Goal: Task Accomplishment & Management: Manage account settings

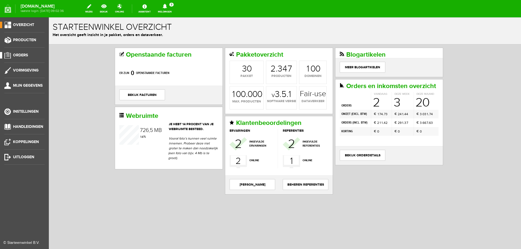
click at [21, 53] on span "Orders" at bounding box center [20, 55] width 15 height 5
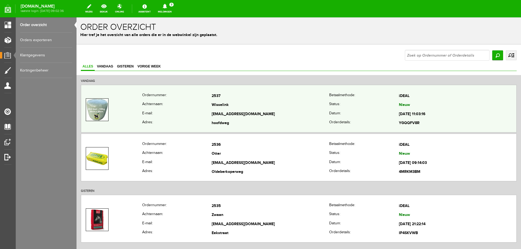
click at [193, 104] on th "Achternaam:" at bounding box center [177, 105] width 70 height 9
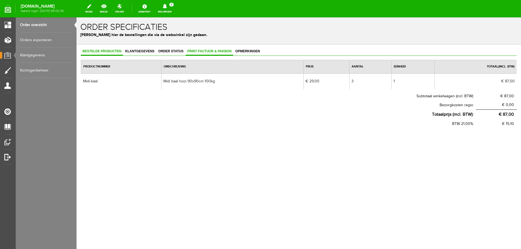
click at [194, 52] on span "Print factuur & pakbon" at bounding box center [208, 51] width 47 height 4
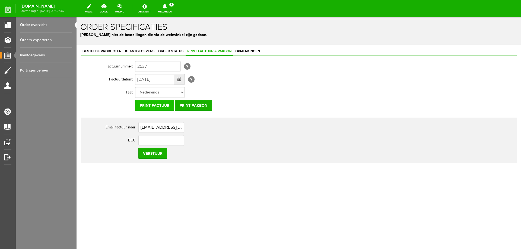
click at [153, 107] on input "Print factuur" at bounding box center [154, 105] width 39 height 11
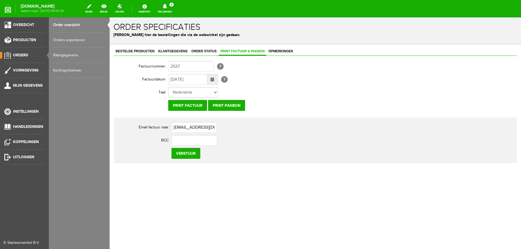
click at [19, 56] on span "Orders" at bounding box center [20, 55] width 15 height 5
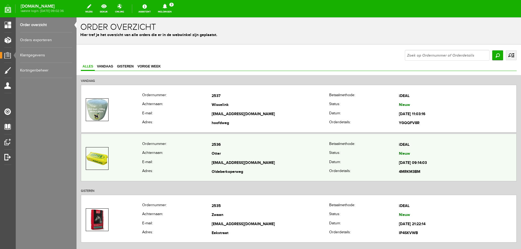
click at [185, 157] on th "Achternaam:" at bounding box center [177, 154] width 70 height 9
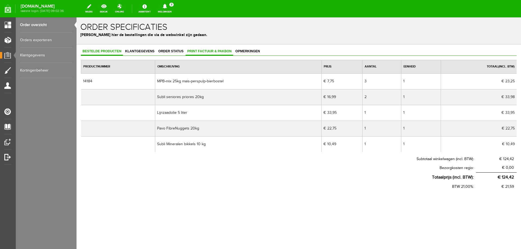
click at [195, 53] on span "Print factuur & pakbon" at bounding box center [208, 51] width 47 height 4
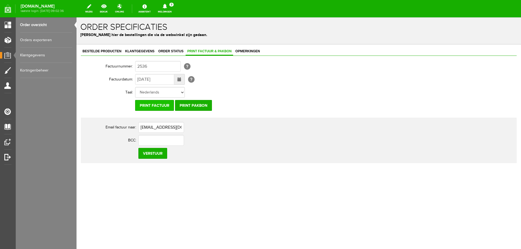
click at [149, 105] on input "Print factuur" at bounding box center [154, 105] width 39 height 11
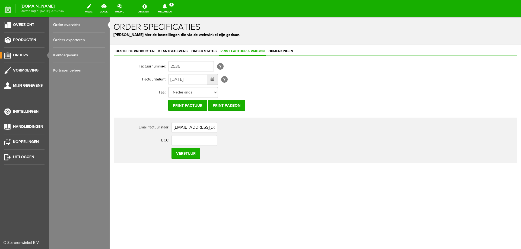
click at [21, 55] on span "Orders" at bounding box center [20, 55] width 15 height 5
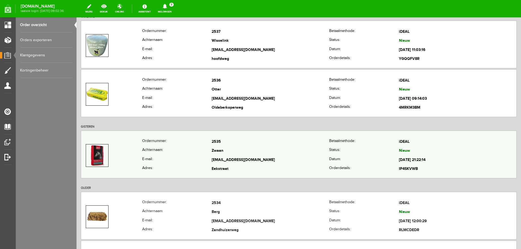
scroll to position [81, 0]
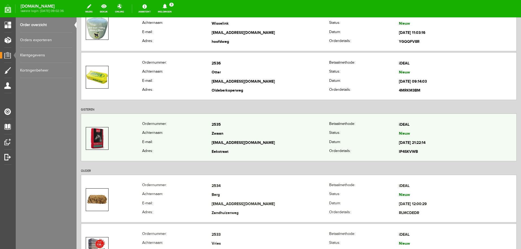
click at [193, 137] on th "Achternaam:" at bounding box center [177, 134] width 70 height 9
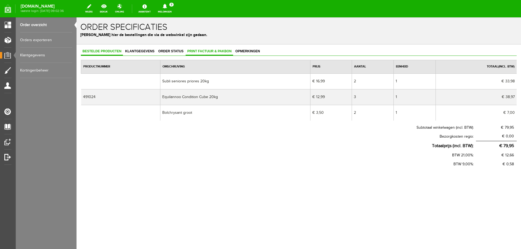
click at [196, 53] on span "Print factuur & pakbon" at bounding box center [208, 51] width 47 height 4
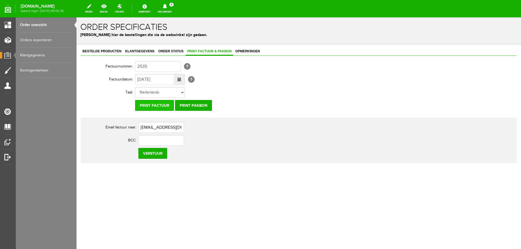
click at [145, 106] on input "Print factuur" at bounding box center [154, 105] width 39 height 11
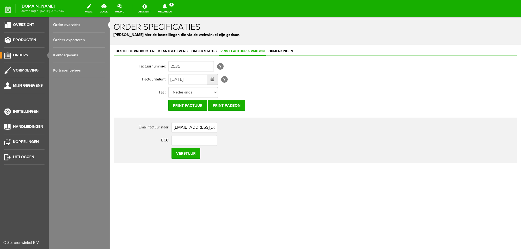
click at [18, 54] on span "Orders" at bounding box center [20, 55] width 15 height 5
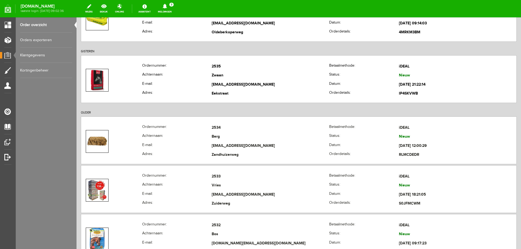
scroll to position [163, 0]
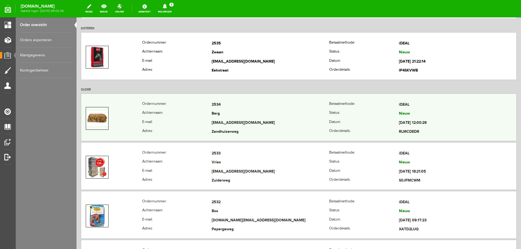
click at [184, 121] on th "E-mail:" at bounding box center [177, 122] width 70 height 9
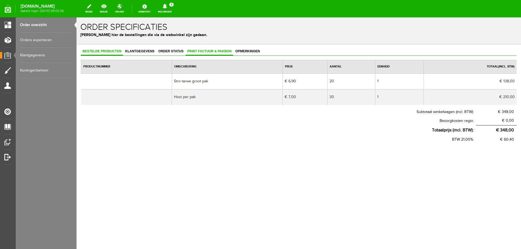
click at [192, 52] on span "Print factuur & pakbon" at bounding box center [208, 51] width 47 height 4
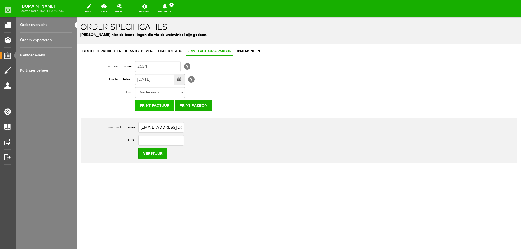
click at [145, 107] on input "Print factuur" at bounding box center [154, 105] width 39 height 11
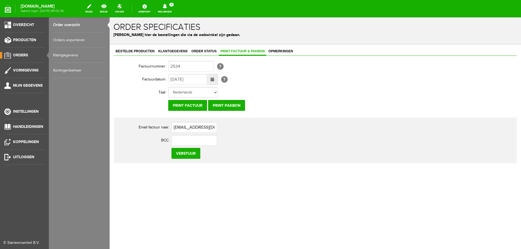
click at [18, 57] on span "Orders" at bounding box center [20, 55] width 15 height 5
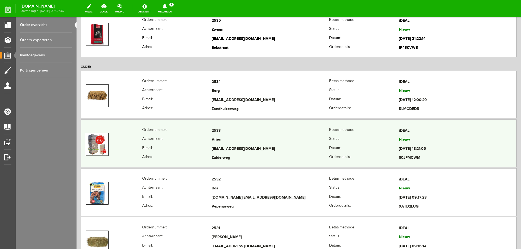
scroll to position [190, 0]
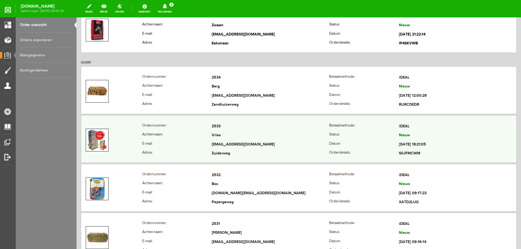
click at [185, 134] on th "Achternaam:" at bounding box center [177, 135] width 70 height 9
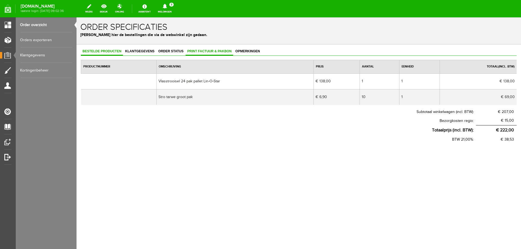
click at [195, 53] on span "Print factuur & pakbon" at bounding box center [208, 51] width 47 height 4
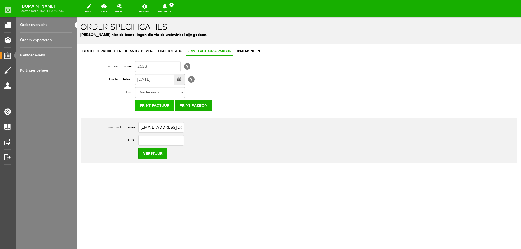
click at [145, 107] on input "Print factuur" at bounding box center [154, 105] width 39 height 11
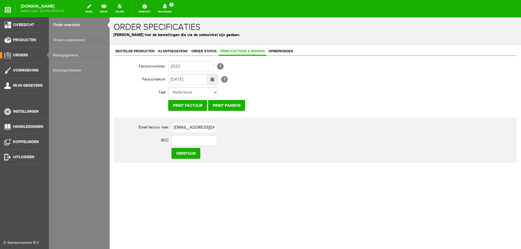
click at [18, 54] on span "Orders" at bounding box center [20, 55] width 15 height 5
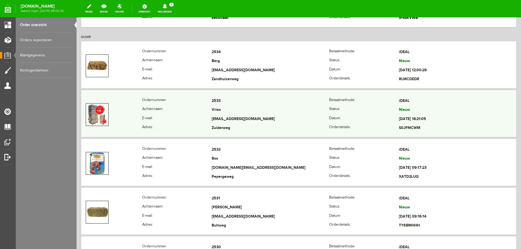
scroll to position [217, 0]
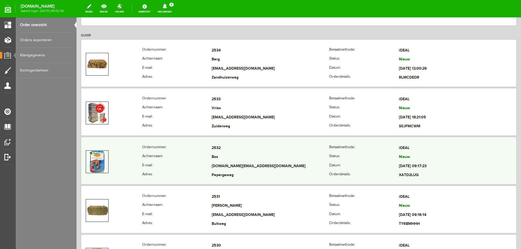
click at [191, 162] on th "E-mail:" at bounding box center [177, 166] width 70 height 9
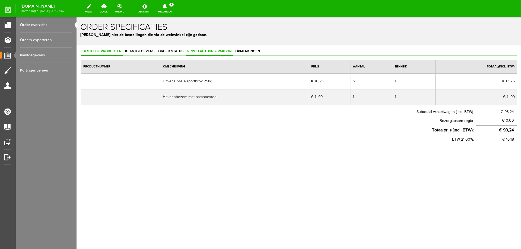
click at [199, 53] on span "Print factuur & pakbon" at bounding box center [208, 51] width 47 height 4
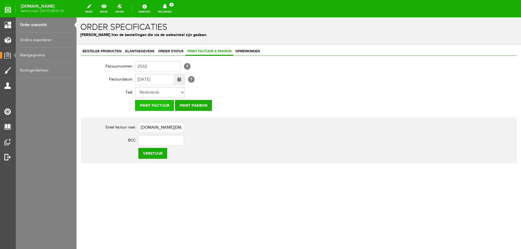
click at [156, 106] on input "Print factuur" at bounding box center [154, 105] width 39 height 11
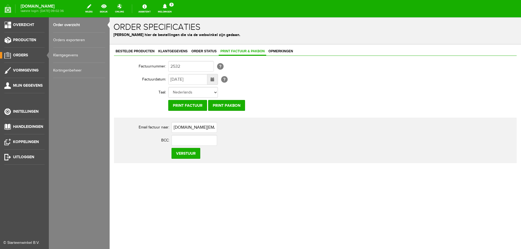
click at [22, 55] on span "Orders" at bounding box center [20, 55] width 15 height 5
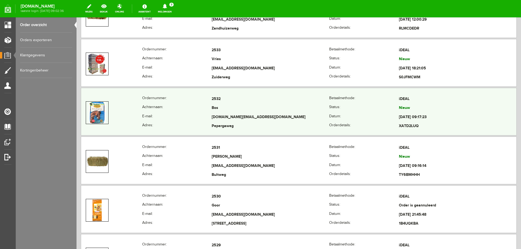
scroll to position [271, 0]
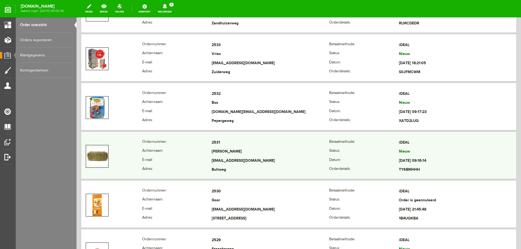
click at [177, 153] on th "Achternaam:" at bounding box center [177, 152] width 70 height 9
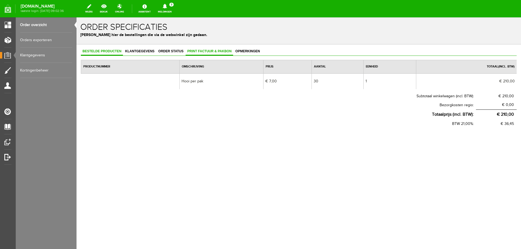
click at [194, 53] on span "Print factuur & pakbon" at bounding box center [208, 51] width 47 height 4
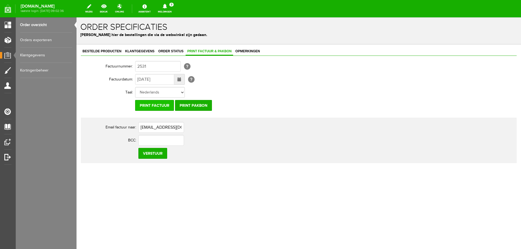
click at [154, 107] on input "Print factuur" at bounding box center [154, 105] width 39 height 11
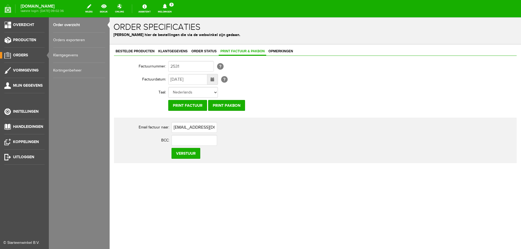
click at [18, 55] on span "Orders" at bounding box center [20, 55] width 15 height 5
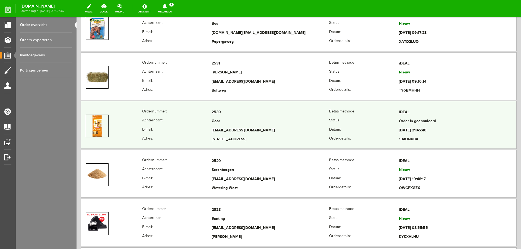
scroll to position [352, 0]
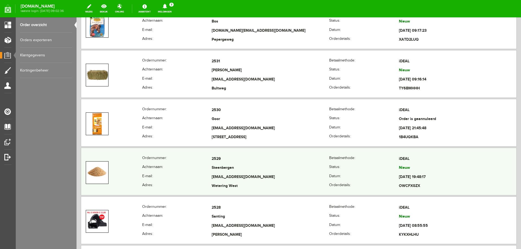
click at [201, 173] on th "E-mail:" at bounding box center [177, 177] width 70 height 9
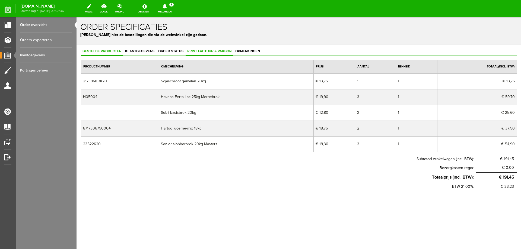
click at [194, 51] on span "Print factuur & pakbon" at bounding box center [208, 51] width 47 height 4
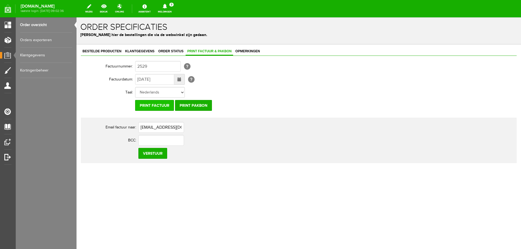
click at [153, 105] on input "Print factuur" at bounding box center [154, 105] width 39 height 11
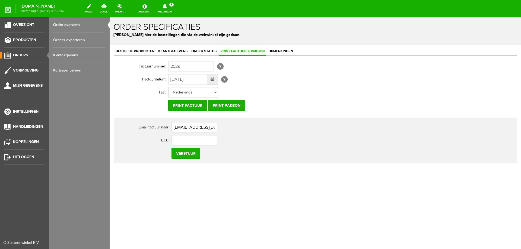
click at [27, 56] on span "Orders" at bounding box center [20, 55] width 15 height 5
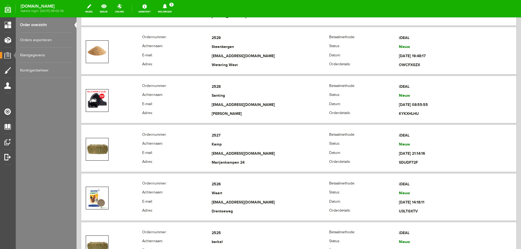
scroll to position [488, 0]
